Goal: Find specific page/section: Find specific page/section

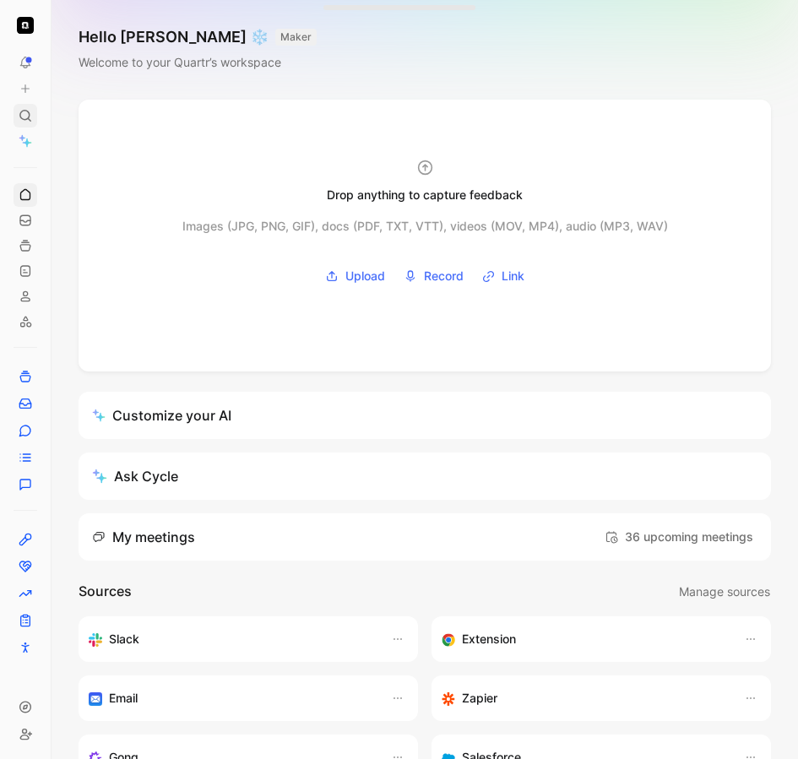
click at [24, 112] on icon at bounding box center [26, 116] width 14 height 14
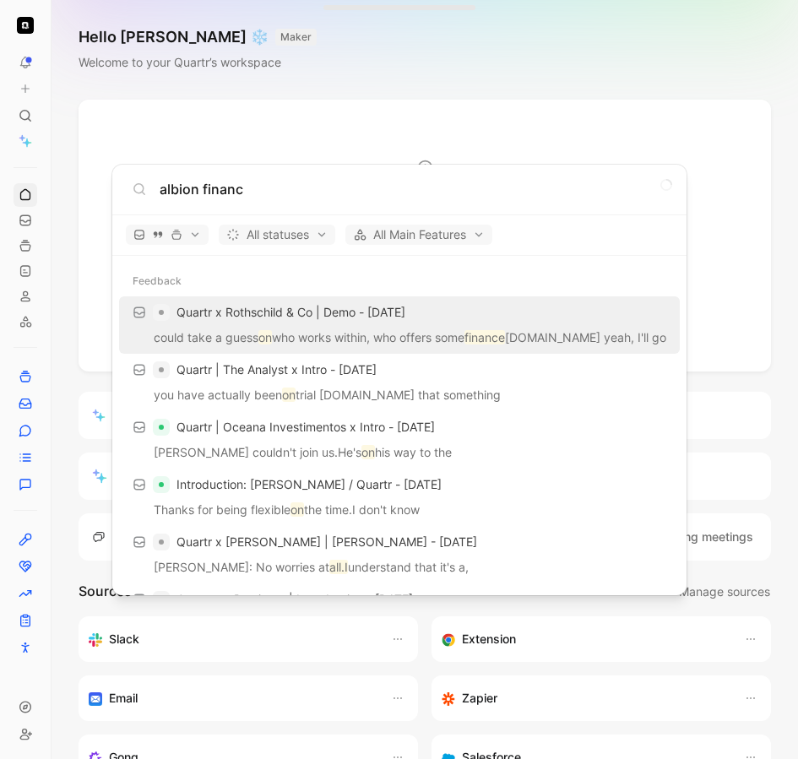
type input "albion financ"
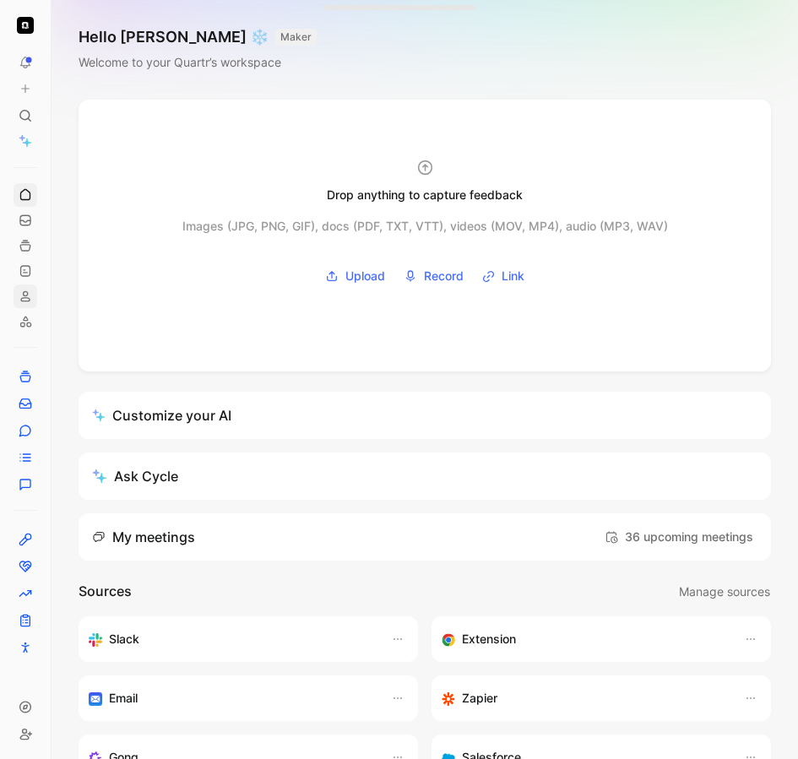
click at [29, 303] on link at bounding box center [26, 296] width 24 height 24
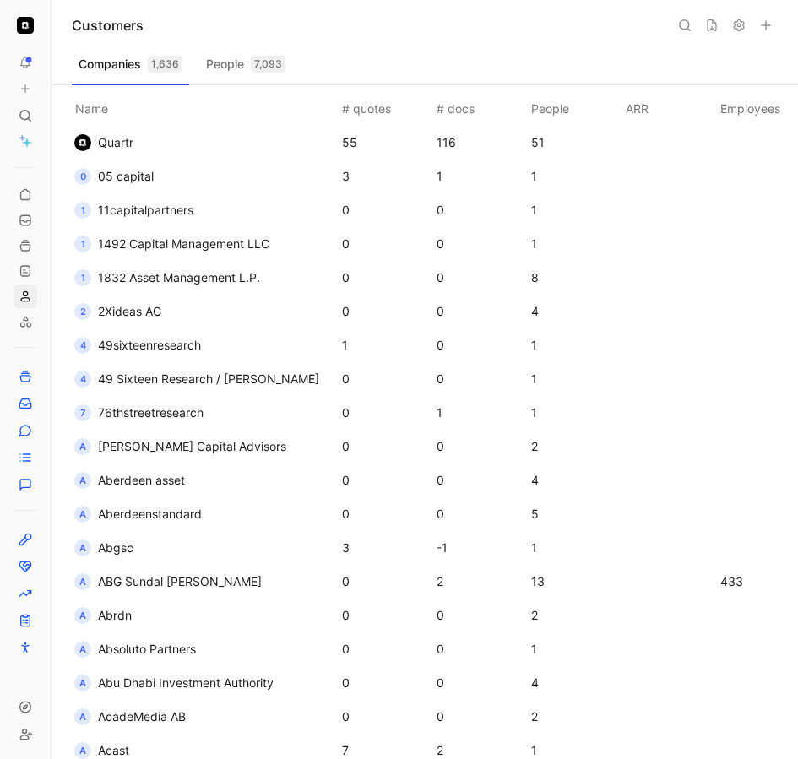
click at [680, 32] on button at bounding box center [685, 26] width 24 height 24
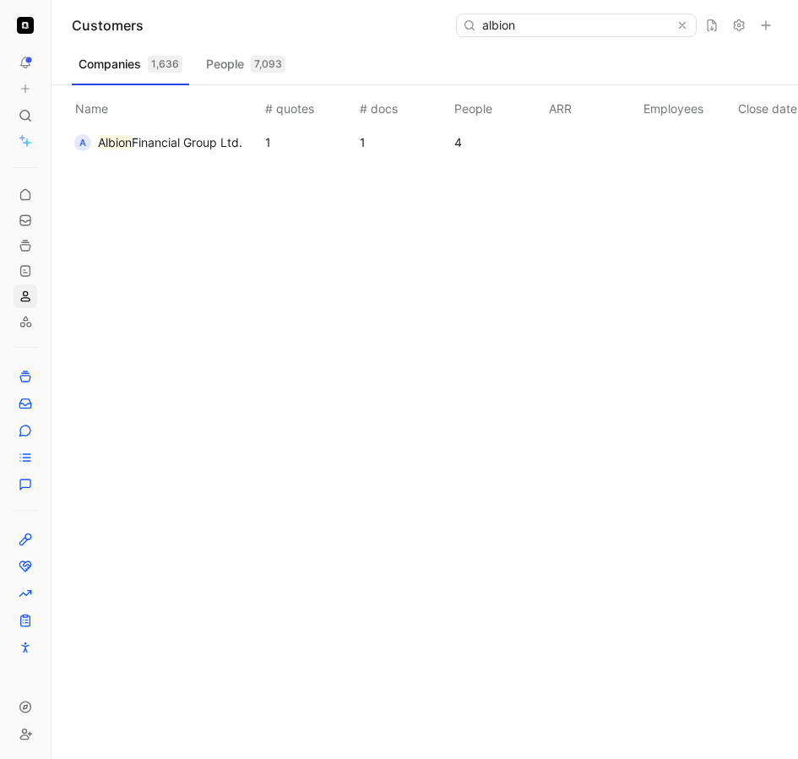
type input "albion"
click at [205, 149] on span "Financial Group Ltd." at bounding box center [187, 142] width 111 height 14
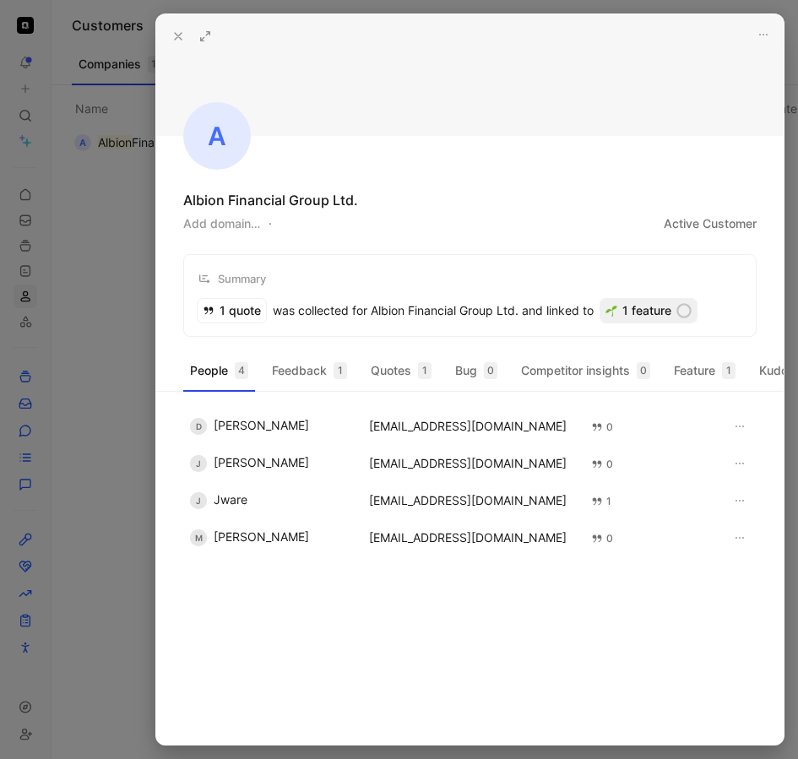
click at [626, 308] on div "1 feature" at bounding box center [648, 311] width 96 height 24
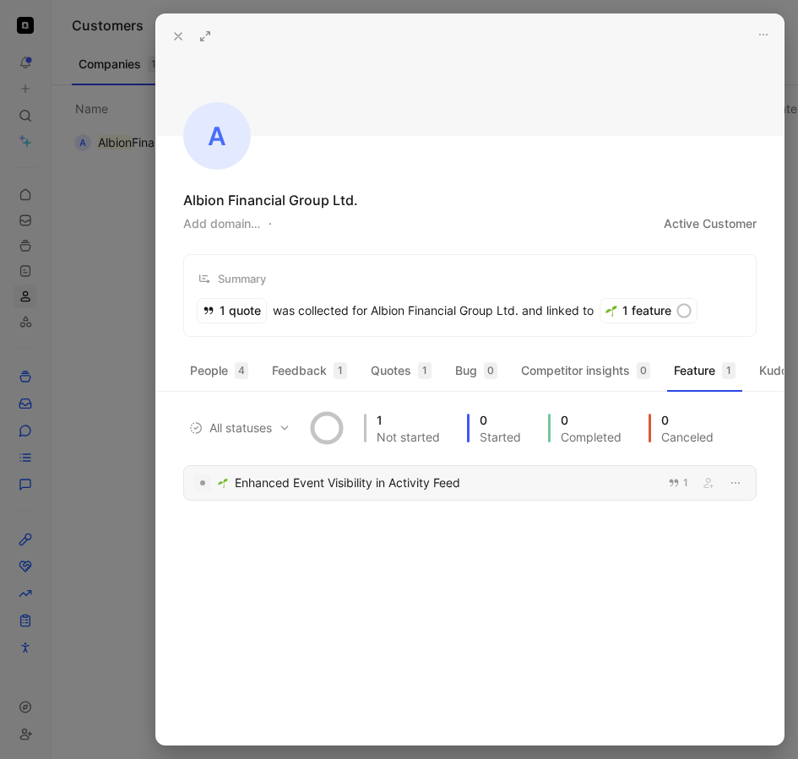
click at [375, 479] on div "Enhanced Event Visibility in Activity Feed" at bounding box center [446, 483] width 423 height 20
